Goal: Transaction & Acquisition: Download file/media

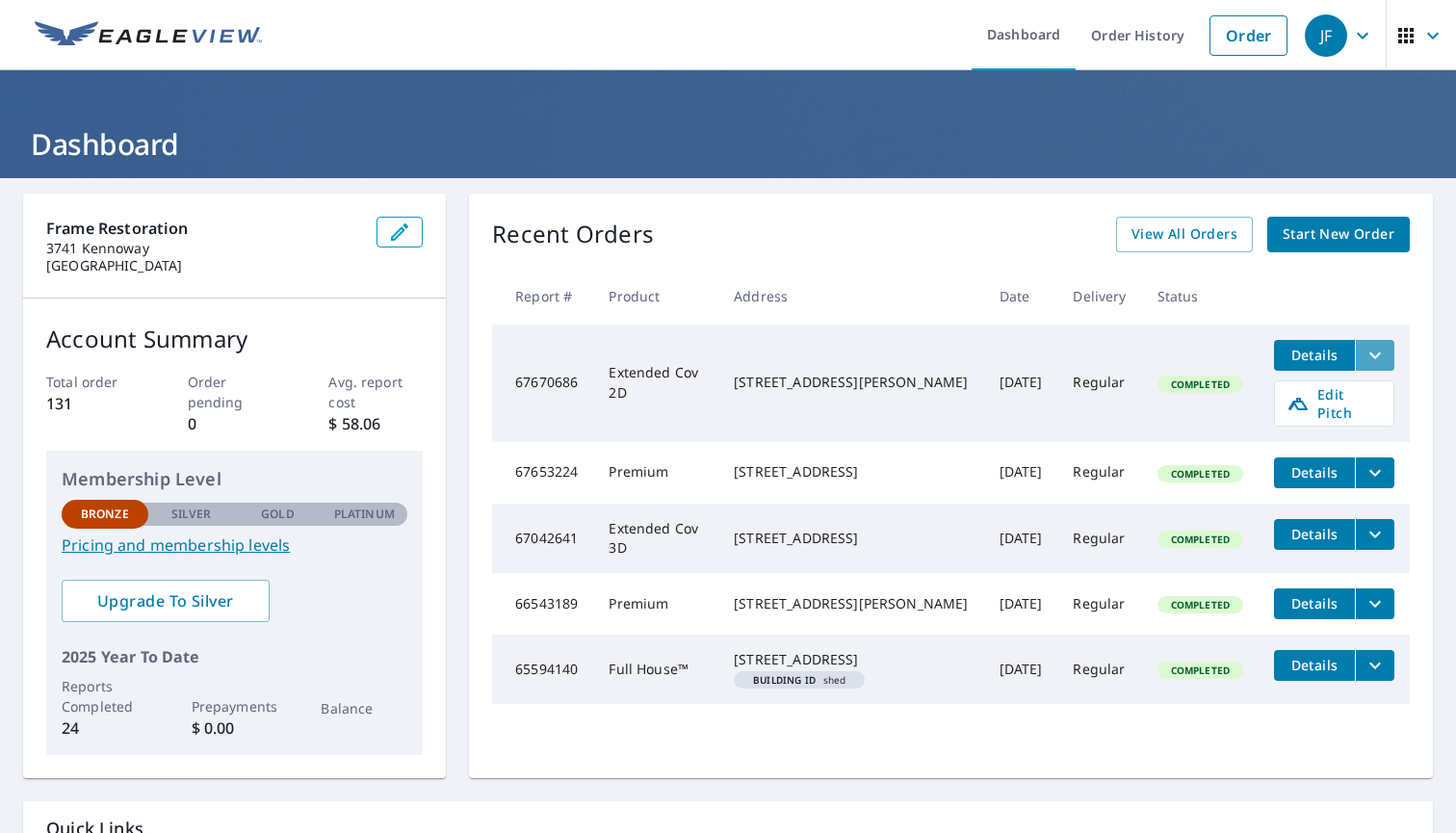
click at [1365, 353] on icon "filesDropdownBtn-67670686" at bounding box center [1375, 355] width 23 height 23
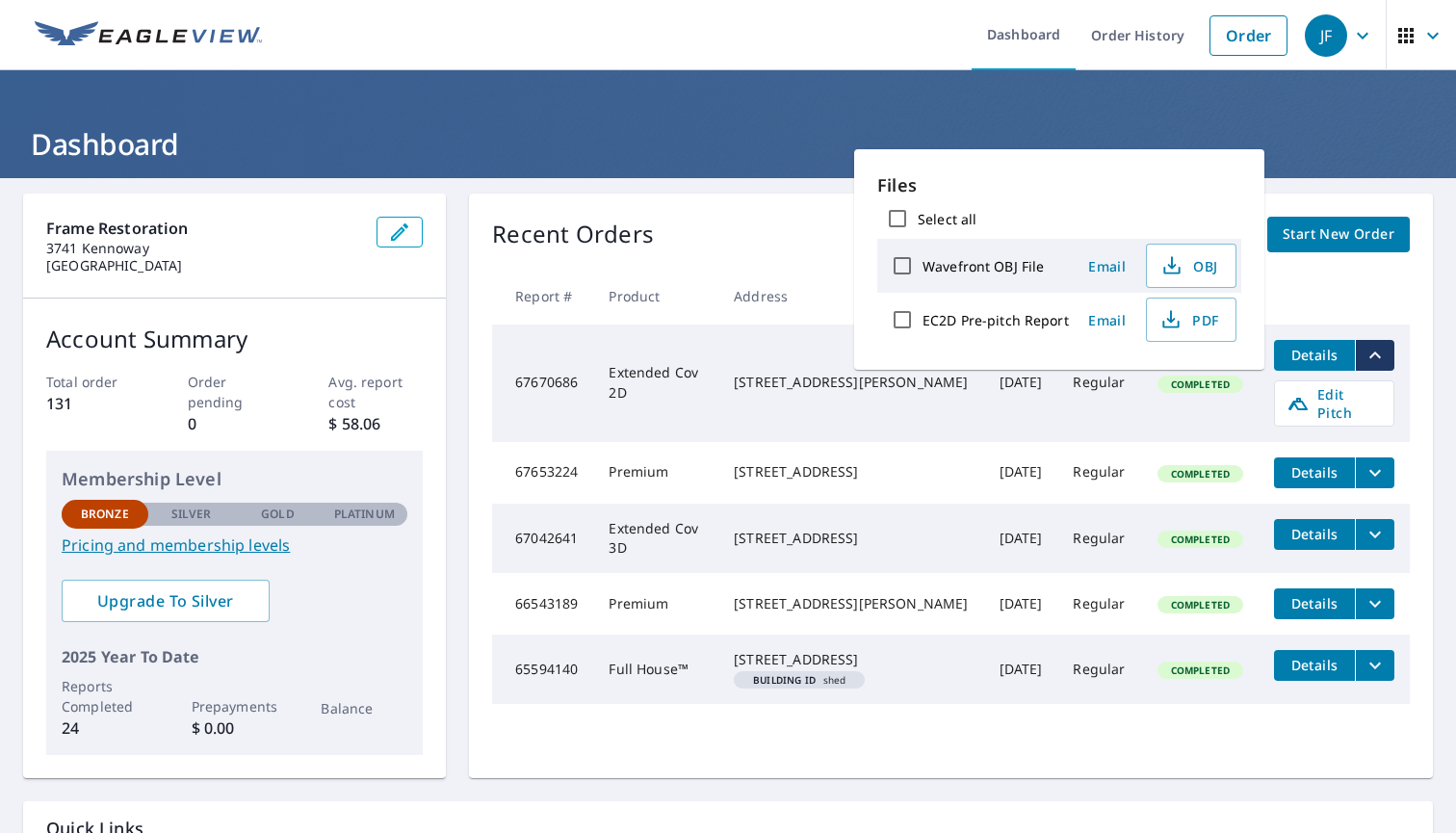
click at [1125, 377] on td "Regular" at bounding box center [1099, 382] width 84 height 118
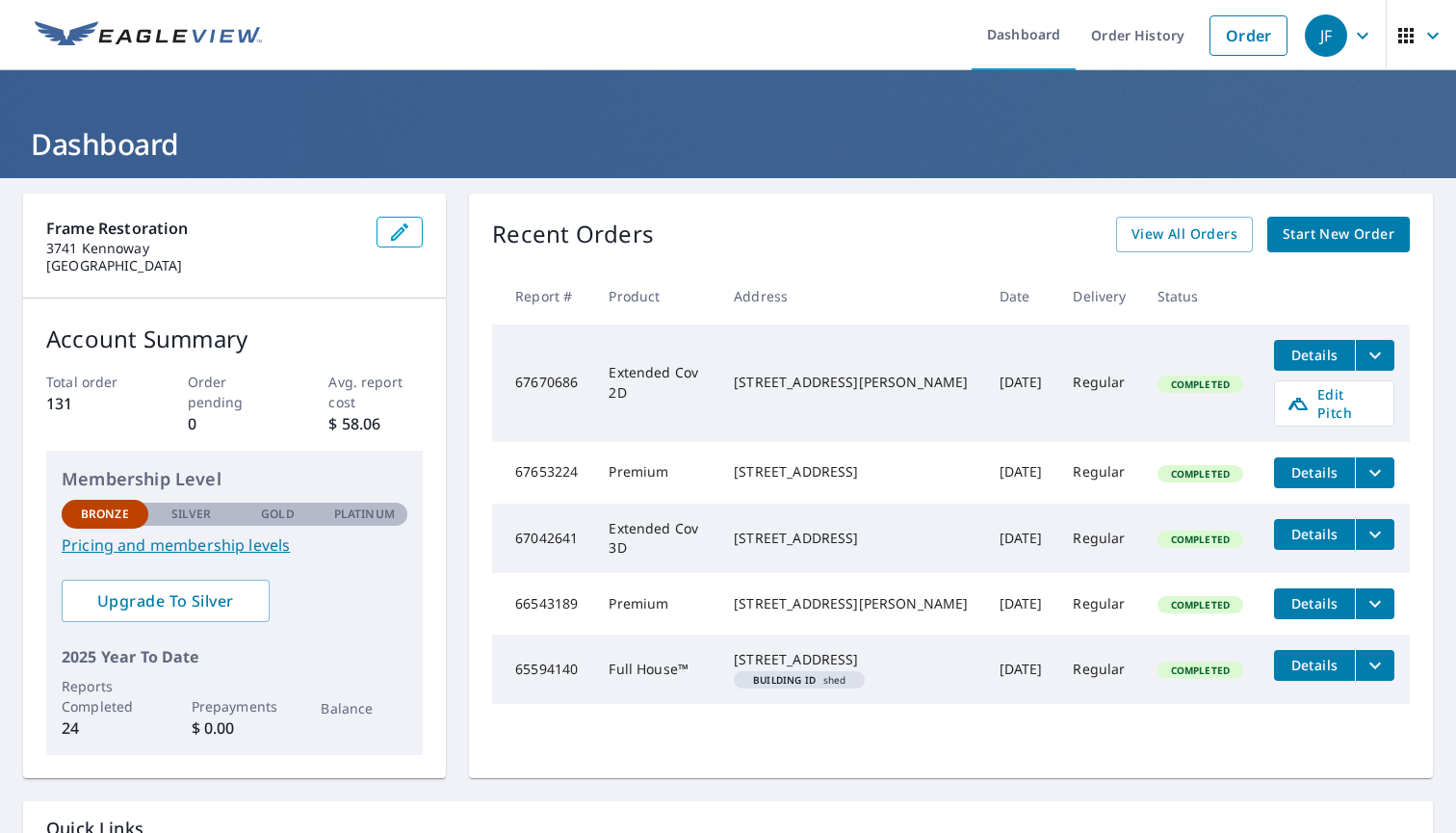
click at [1307, 350] on span "Details" at bounding box center [1315, 355] width 57 height 19
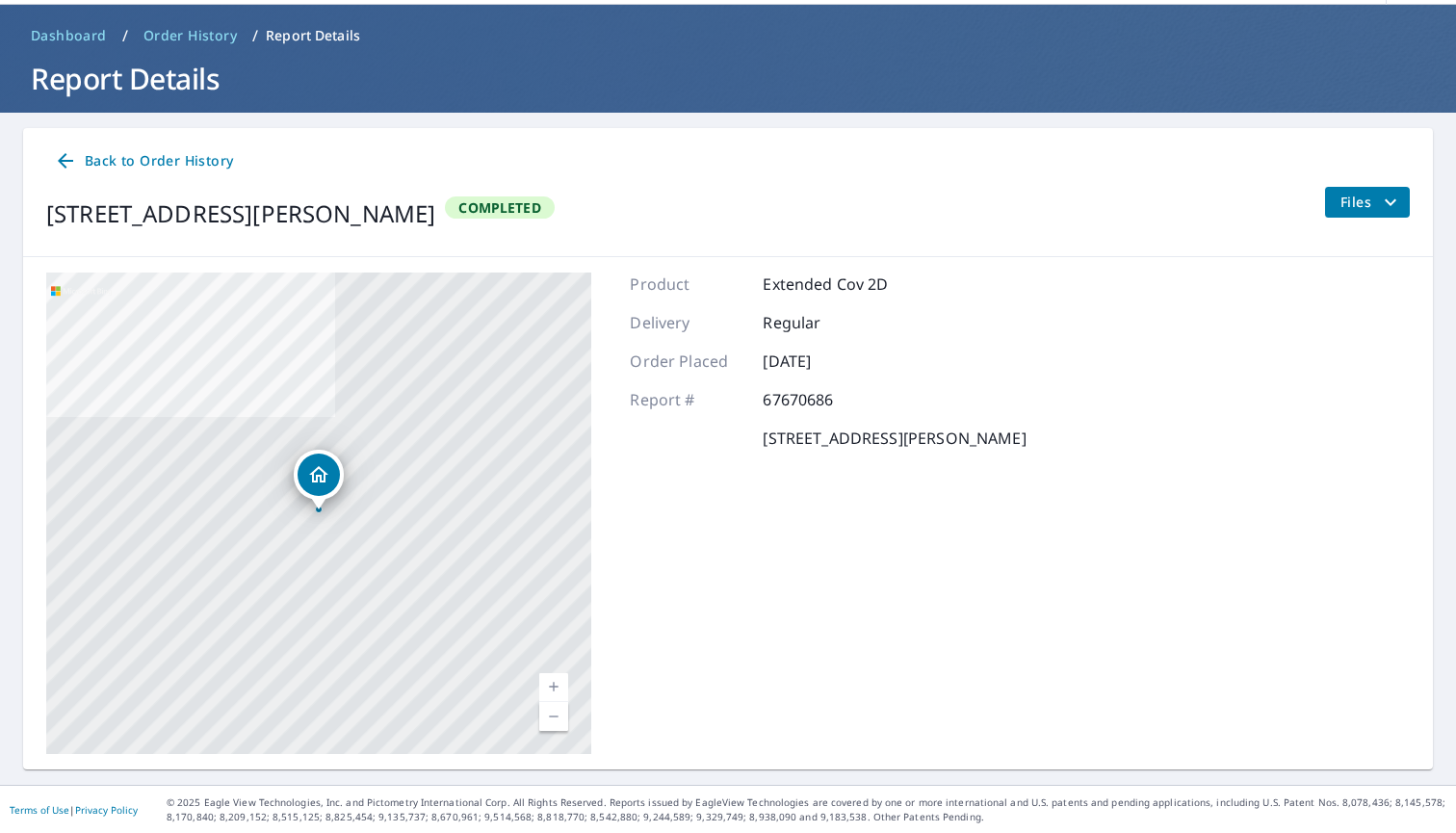
click at [1375, 205] on span "Files" at bounding box center [1371, 202] width 61 height 23
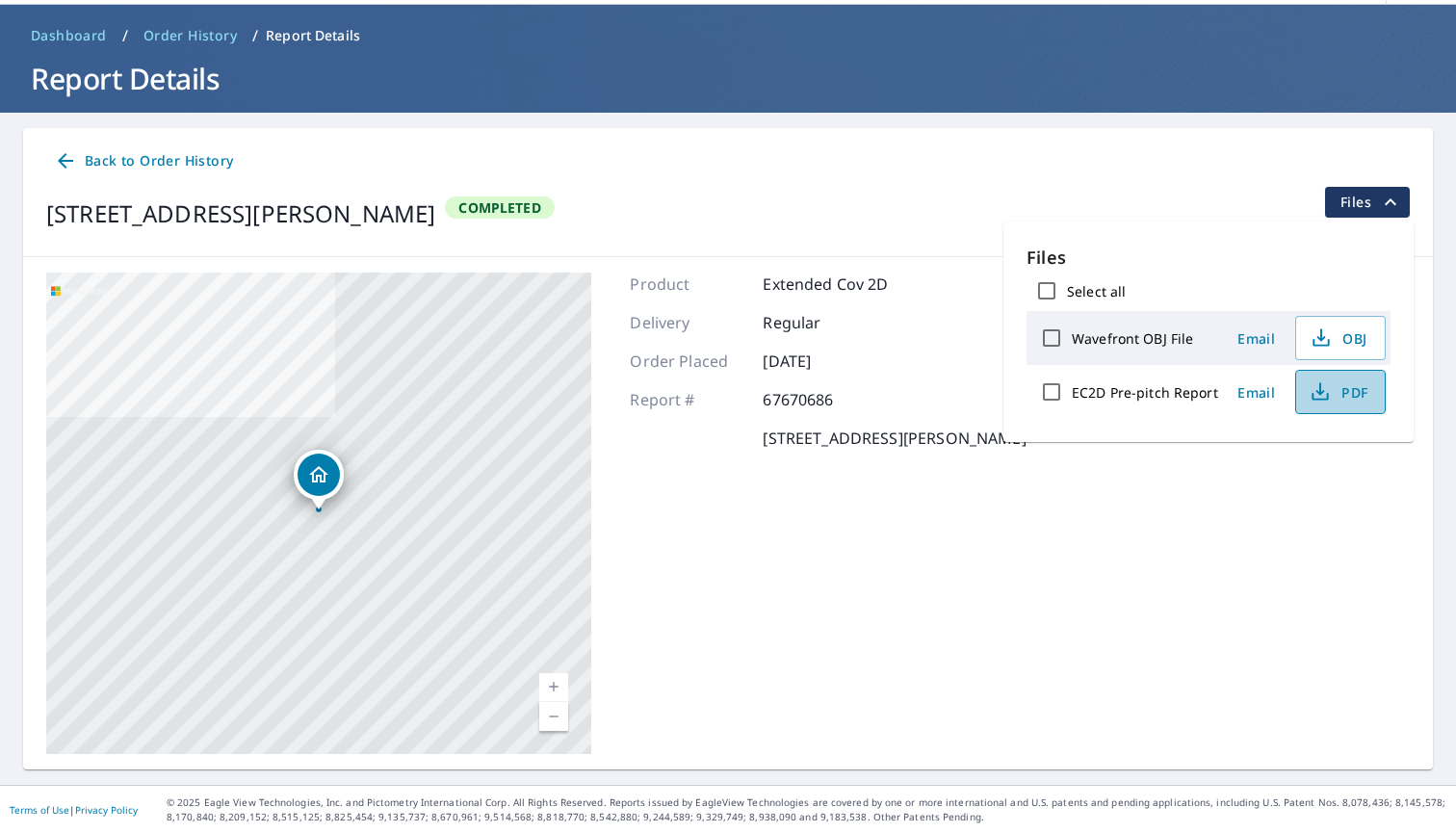
click at [1330, 397] on span "PDF" at bounding box center [1338, 391] width 61 height 23
click at [185, 153] on span "Back to Order History" at bounding box center [143, 161] width 179 height 24
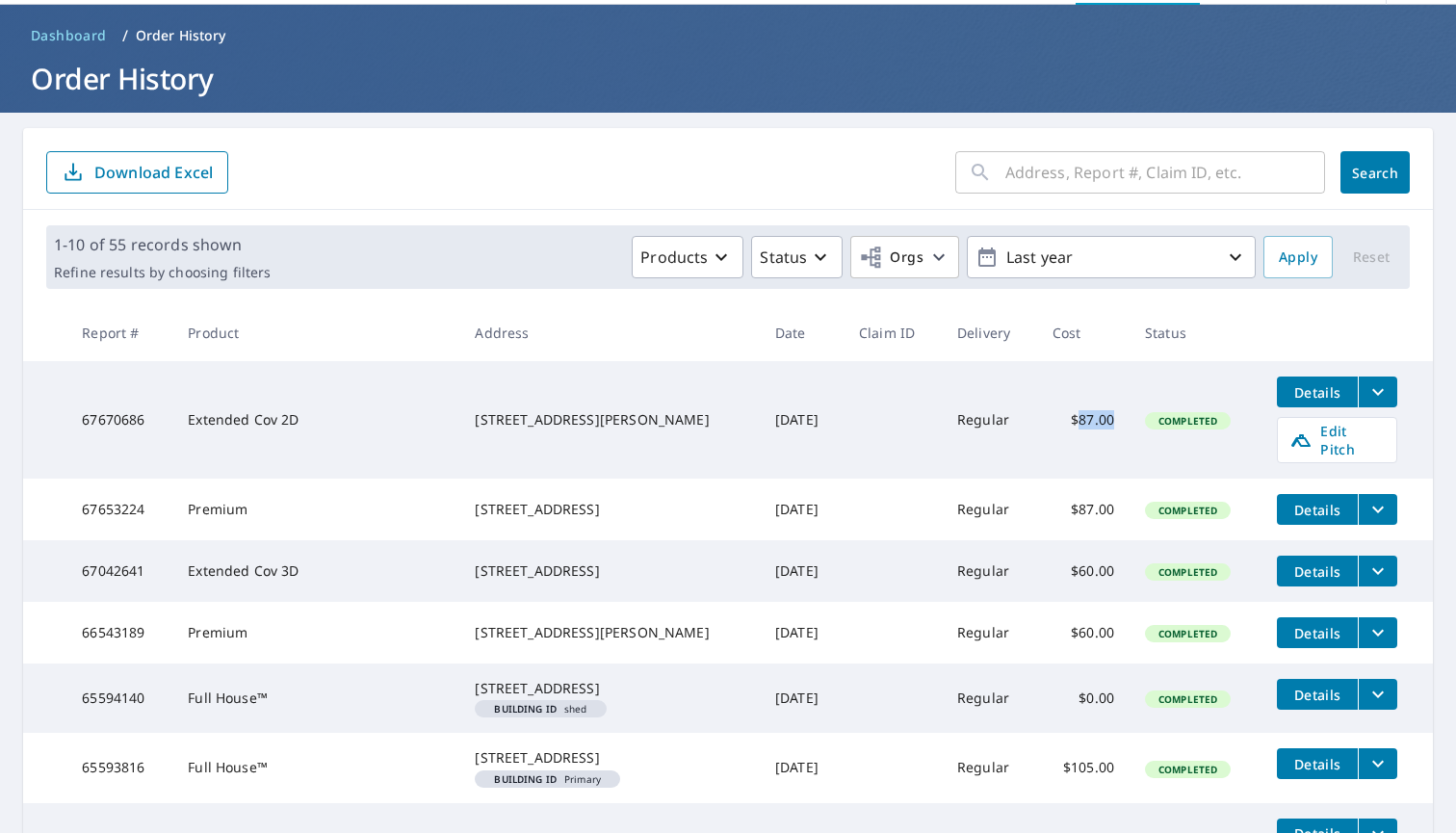
drag, startPoint x: 1065, startPoint y: 413, endPoint x: 1110, endPoint y: 413, distance: 45.0
click at [1110, 413] on td "$87.00" at bounding box center [1083, 419] width 93 height 118
click at [1082, 413] on td "$87.00" at bounding box center [1083, 419] width 93 height 118
click at [1321, 501] on span "Details" at bounding box center [1318, 510] width 57 height 19
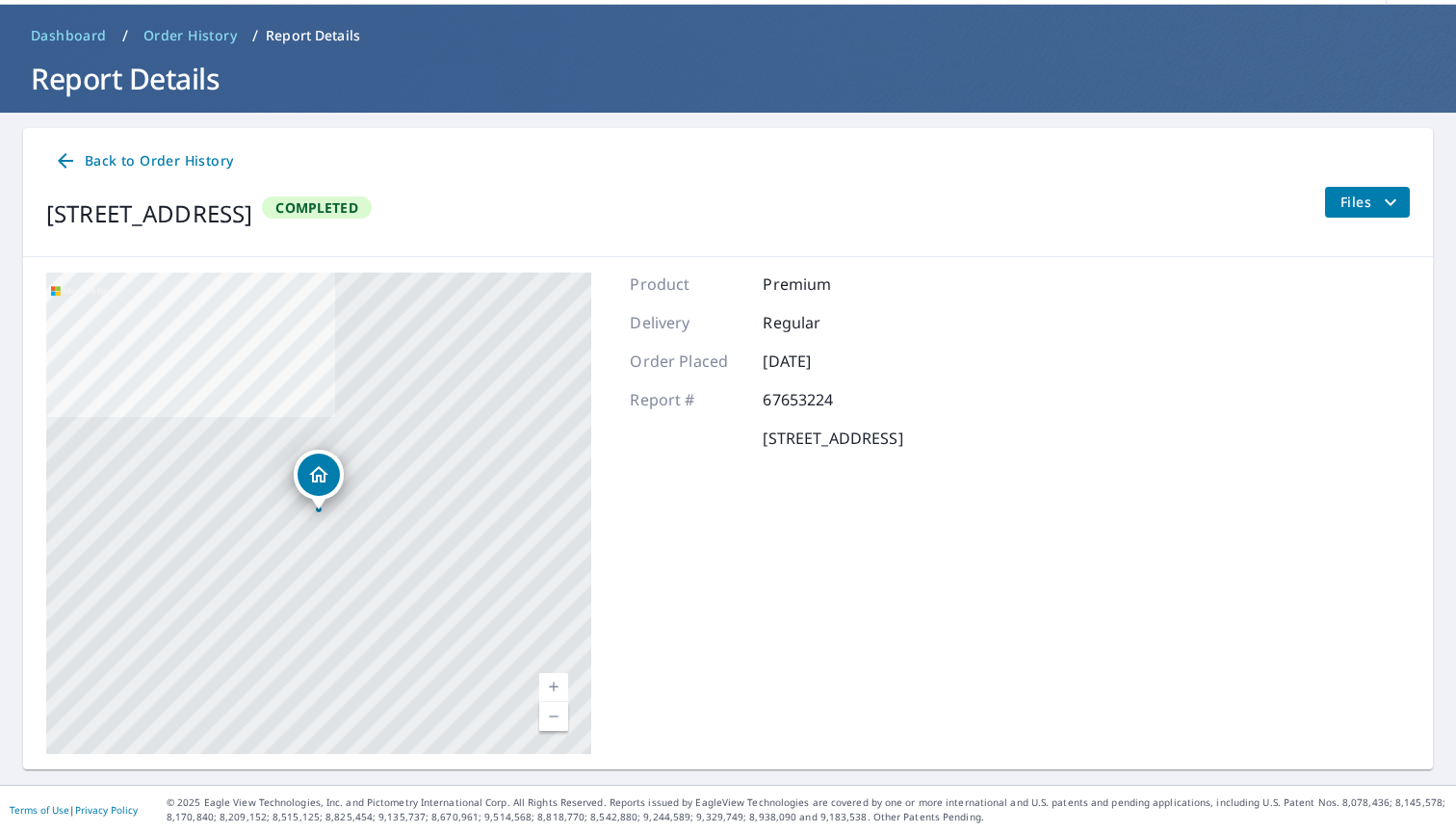
click at [1405, 203] on button "Files" at bounding box center [1367, 202] width 86 height 31
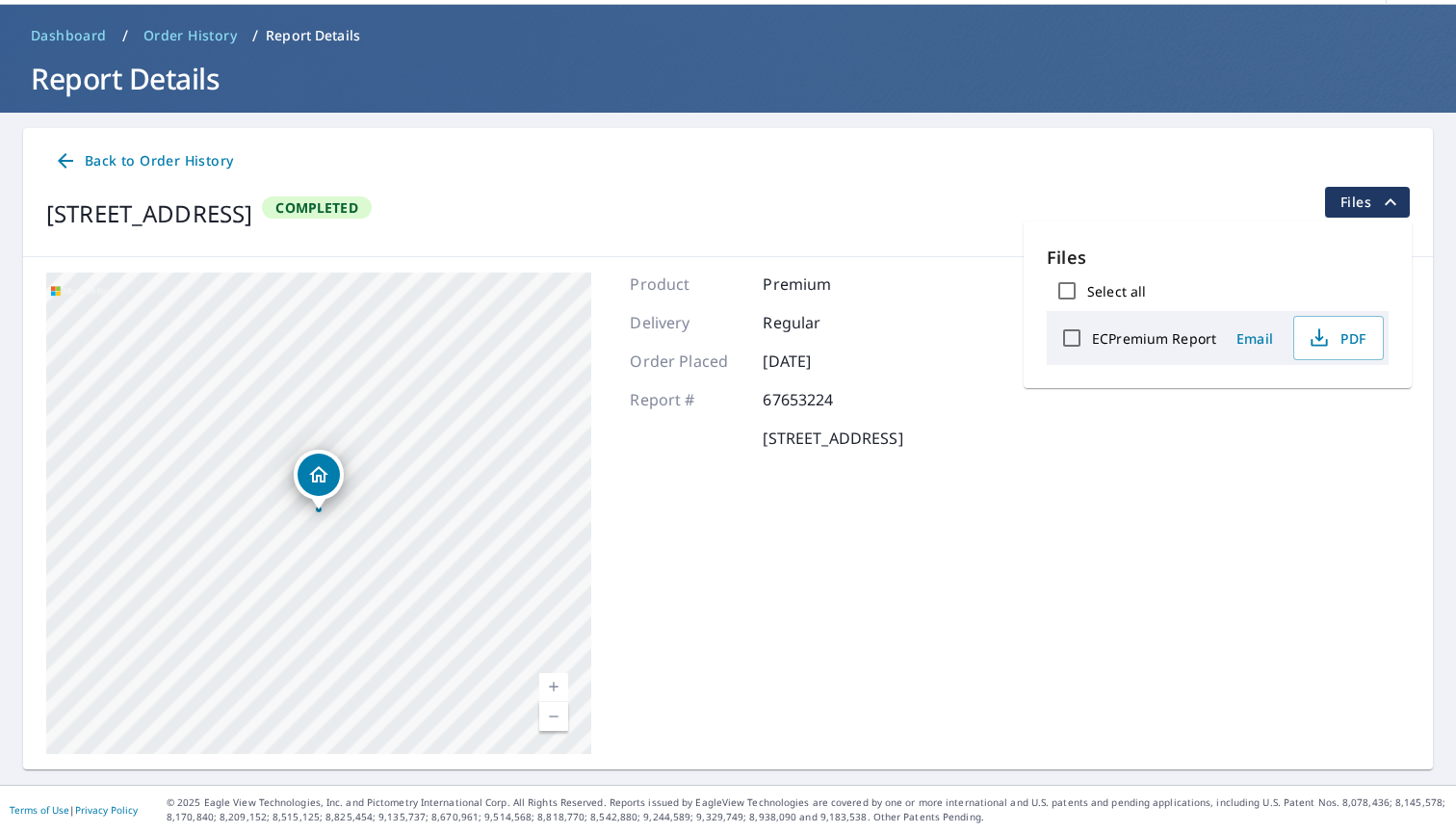
click at [1192, 194] on div "[STREET_ADDRESS] Completed Files" at bounding box center [728, 213] width 1364 height 54
